Goal: Find specific page/section: Find specific page/section

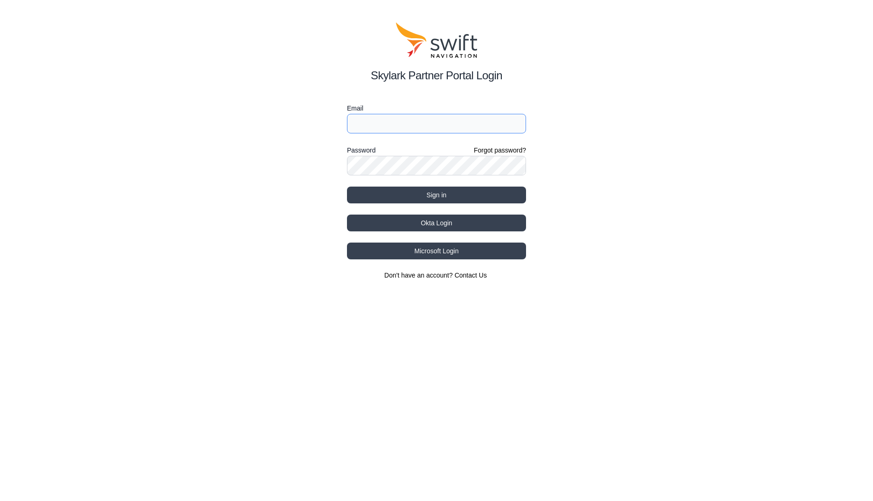
click at [473, 130] on input "Email" at bounding box center [436, 124] width 179 height 20
type input "[PERSON_NAME][EMAIL_ADDRESS][DOMAIN_NAME]"
click at [347, 187] on button "Sign in" at bounding box center [436, 195] width 179 height 17
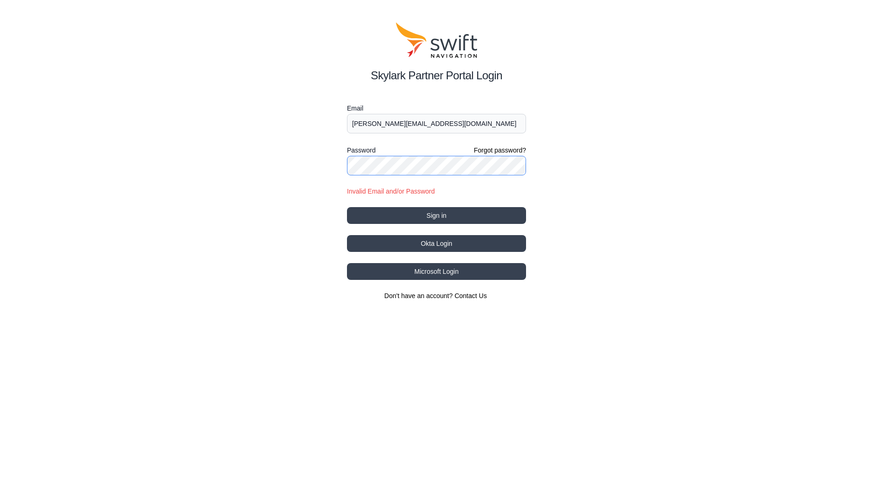
click at [341, 163] on div "Skylark Partner Portal Login Email [PERSON_NAME][EMAIL_ADDRESS][DOMAIN_NAME] Pa…" at bounding box center [436, 161] width 873 height 323
click at [347, 207] on button "Sign in" at bounding box center [436, 215] width 179 height 17
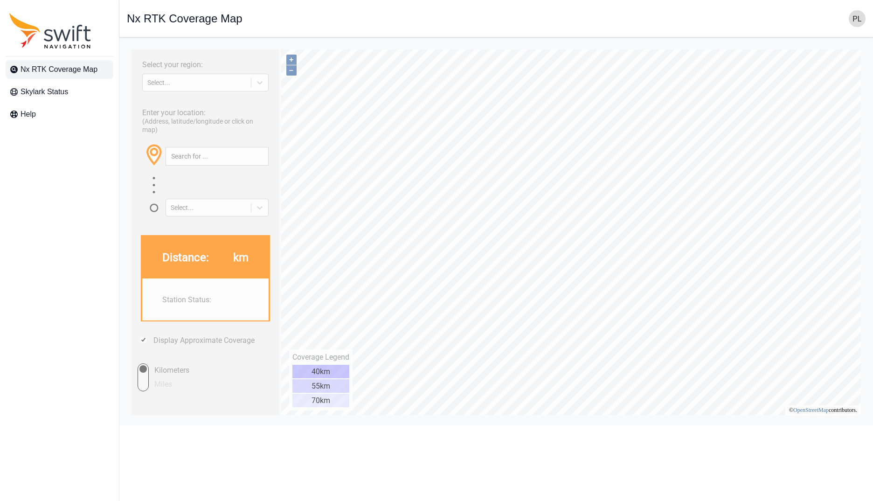
click at [73, 68] on span "Nx RTK Coverage Map" at bounding box center [59, 69] width 77 height 11
click at [209, 149] on input "text" at bounding box center [217, 156] width 102 height 18
click at [200, 88] on div "Select..." at bounding box center [205, 83] width 126 height 18
click at [188, 134] on div "ASIA PACIFIC" at bounding box center [205, 134] width 126 height 15
